Goal: Transaction & Acquisition: Purchase product/service

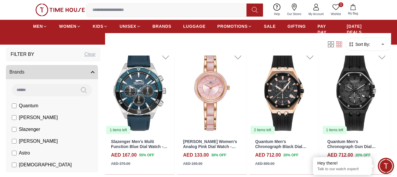
scroll to position [561, 0]
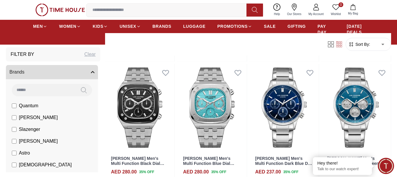
scroll to position [1210, 0]
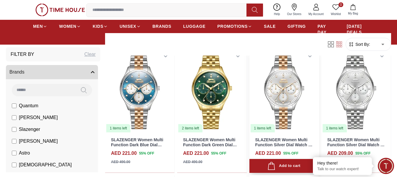
scroll to position [1859, 0]
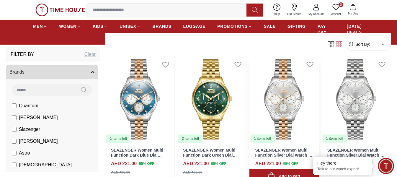
click at [275, 102] on img at bounding box center [283, 98] width 69 height 87
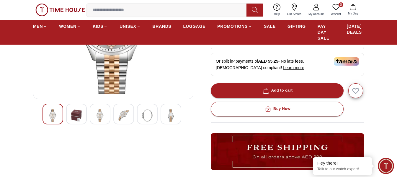
scroll to position [148, 0]
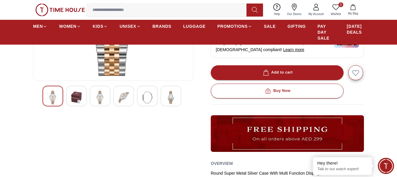
click at [52, 102] on img at bounding box center [53, 98] width 11 height 14
click at [70, 98] on div at bounding box center [76, 96] width 21 height 21
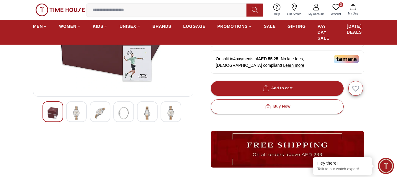
scroll to position [89, 0]
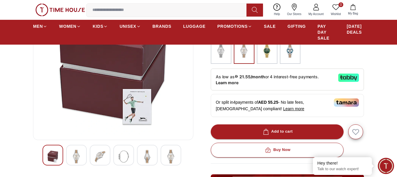
click at [100, 152] on img at bounding box center [100, 157] width 11 height 14
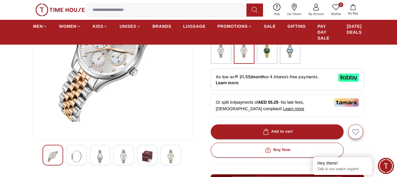
click at [121, 154] on img at bounding box center [123, 157] width 11 height 14
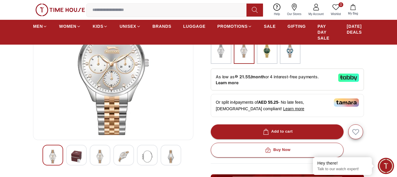
click at [173, 159] on img at bounding box center [171, 157] width 11 height 14
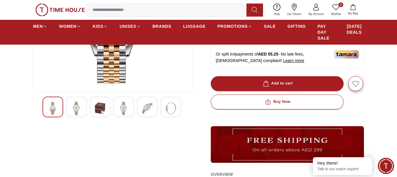
scroll to position [118, 0]
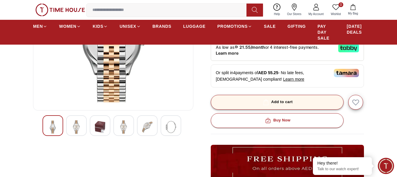
click at [284, 100] on div "Add to cart" at bounding box center [277, 102] width 31 height 7
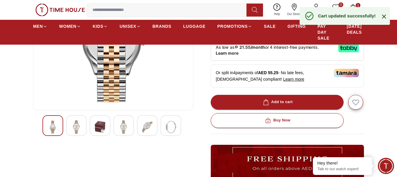
click at [381, 15] on icon at bounding box center [383, 16] width 7 height 7
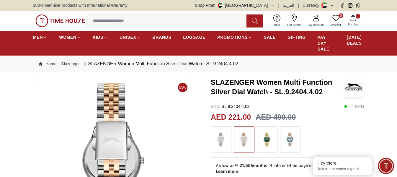
scroll to position [30, 0]
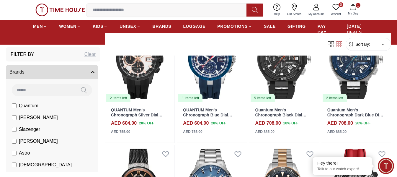
scroll to position [2235, 0]
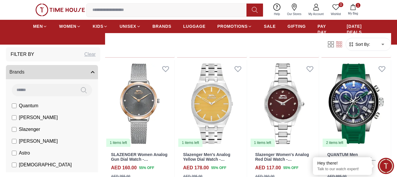
scroll to position [1970, 0]
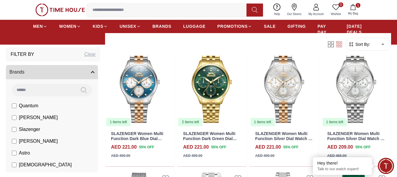
scroll to position [1822, 0]
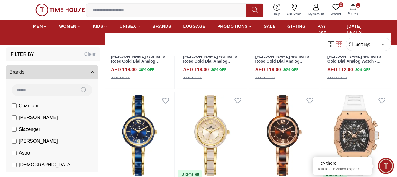
scroll to position [2619, 0]
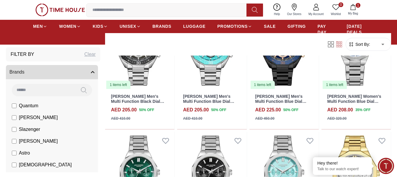
scroll to position [3268, 0]
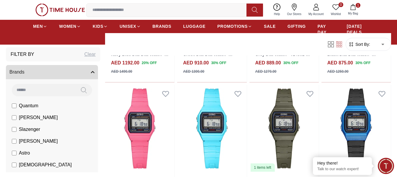
scroll to position [3917, 0]
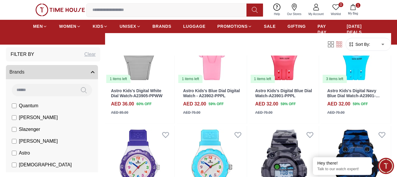
scroll to position [4241, 0]
